Goal: Check status

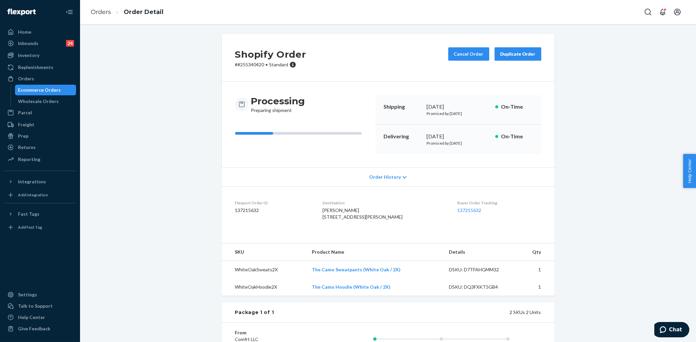
click at [42, 28] on div "Home" at bounding box center [40, 31] width 71 height 9
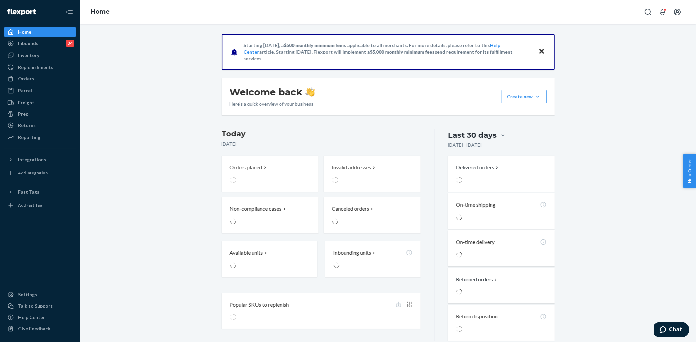
click at [156, 78] on div "Starting [DATE], a $500 monthly minimum fee is applicable to all merchants. For…" at bounding box center [388, 187] width 606 height 307
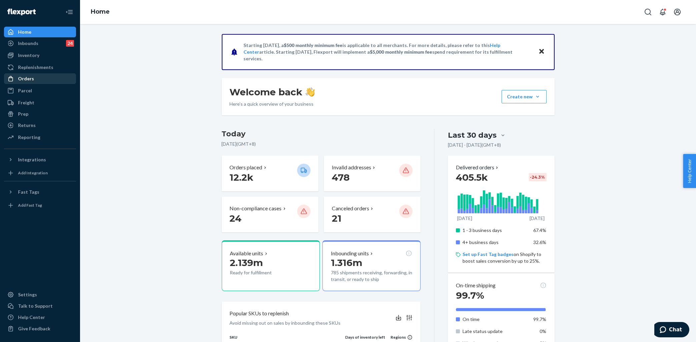
click at [43, 79] on div "Orders" at bounding box center [40, 78] width 71 height 9
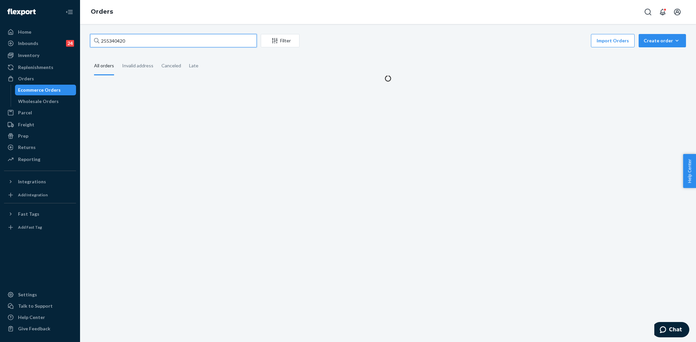
click at [181, 37] on input "255340420" at bounding box center [173, 40] width 167 height 13
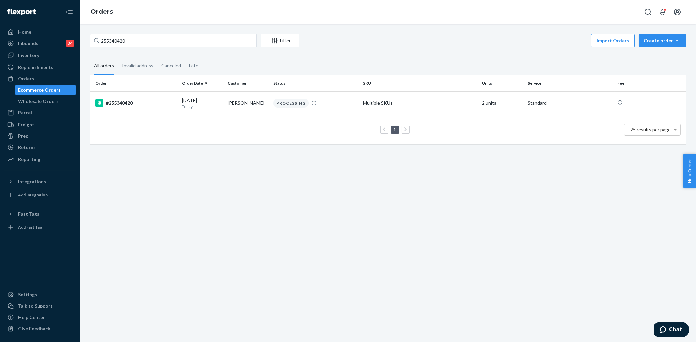
click at [315, 174] on div "255340420 Filter Import Orders Create order Ecommerce order Removal order All o…" at bounding box center [388, 183] width 616 height 318
click at [357, 178] on div "255340420 Filter Import Orders Create order Ecommerce order Removal order All o…" at bounding box center [388, 183] width 616 height 318
click at [154, 98] on td "#255340420" at bounding box center [134, 102] width 89 height 23
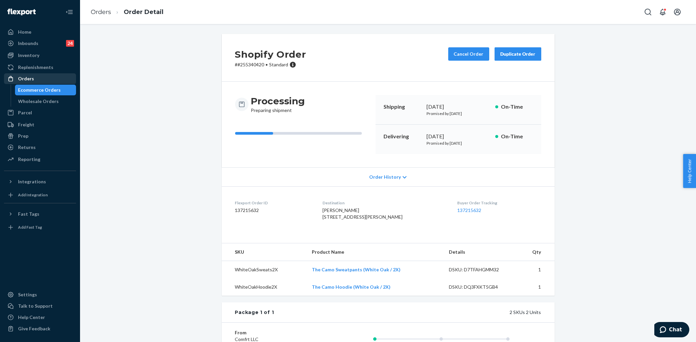
click at [47, 79] on div "Orders" at bounding box center [40, 78] width 71 height 9
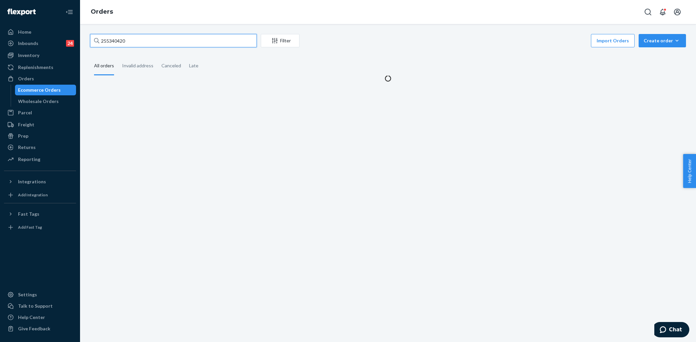
click at [172, 45] on input "255340420" at bounding box center [173, 40] width 167 height 13
paste input "4300629"
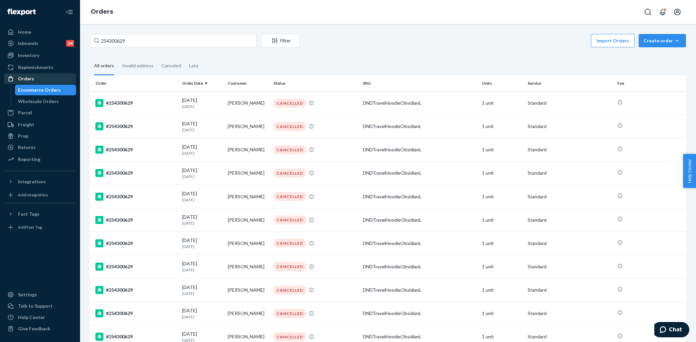
click at [45, 74] on div "Orders" at bounding box center [40, 78] width 71 height 9
click at [112, 42] on input "254300629" at bounding box center [173, 40] width 167 height 13
paste input "3923013"
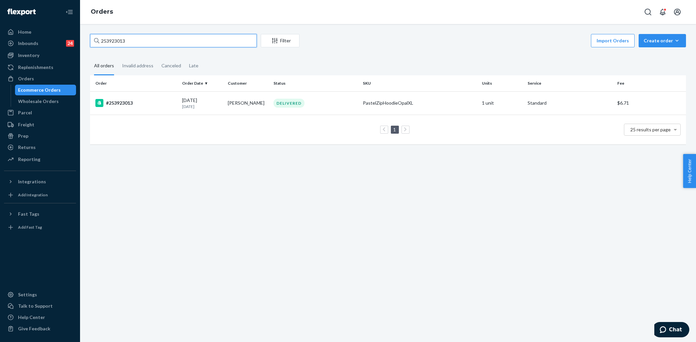
type input "253923013"
